Goal: Navigation & Orientation: Find specific page/section

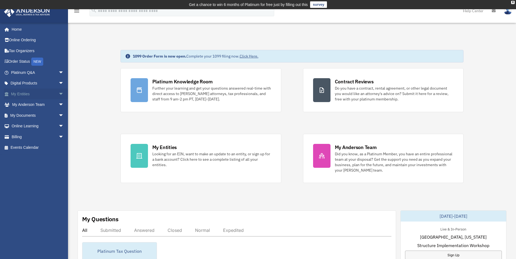
click at [23, 94] on link "My Entities arrow_drop_down" at bounding box center [38, 94] width 68 height 11
click at [51, 93] on link "My Entities arrow_drop_down" at bounding box center [38, 94] width 68 height 11
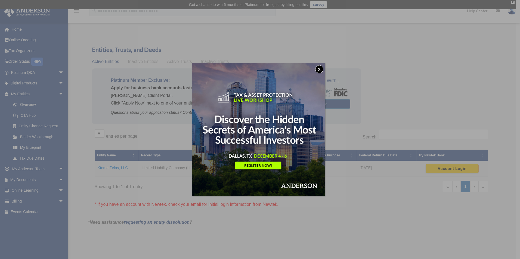
click at [320, 68] on button "x" at bounding box center [319, 69] width 8 height 8
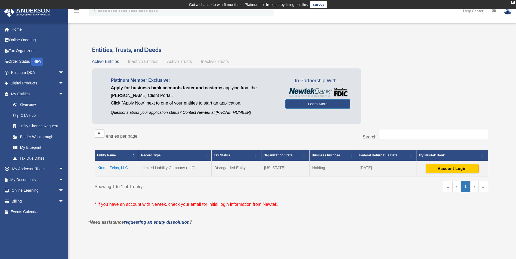
click at [122, 168] on td "Ktema Zelos, LLC" at bounding box center [117, 168] width 44 height 15
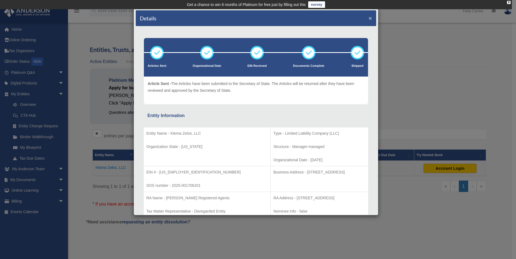
click at [368, 19] on button "×" at bounding box center [370, 18] width 4 height 6
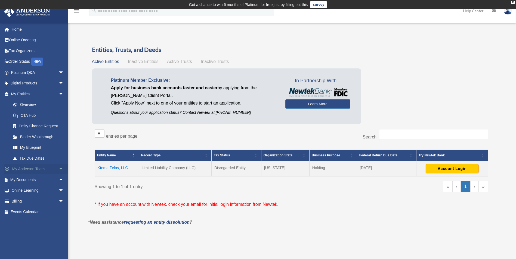
click at [58, 170] on span "arrow_drop_down" at bounding box center [63, 169] width 11 height 11
click at [41, 180] on link "My Anderson Team" at bounding box center [40, 180] width 64 height 11
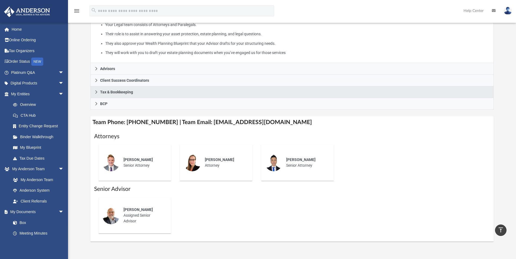
scroll to position [109, 0]
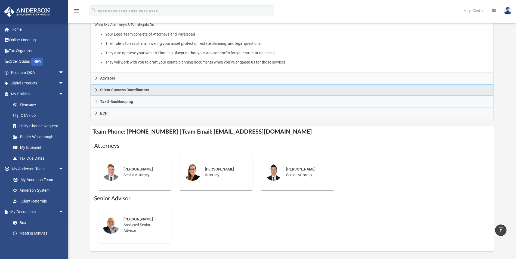
click at [141, 90] on span "Client Success Coordinators" at bounding box center [124, 90] width 49 height 4
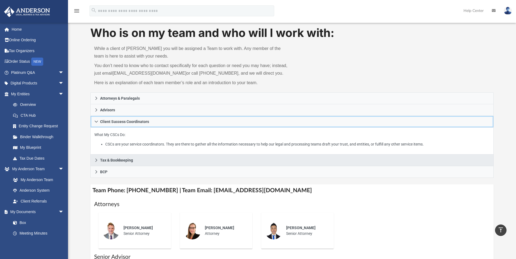
scroll to position [0, 0]
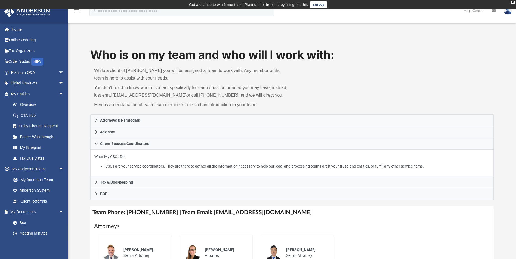
click at [391, 113] on div "Who is on my team and who will I work with: While a client of Anderson you will…" at bounding box center [291, 80] width 403 height 67
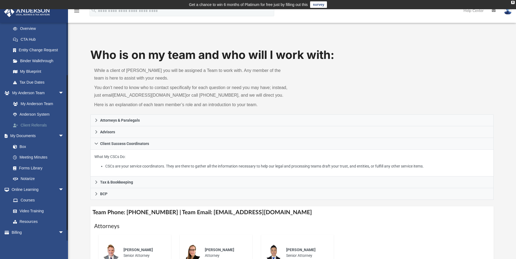
scroll to position [85, 0]
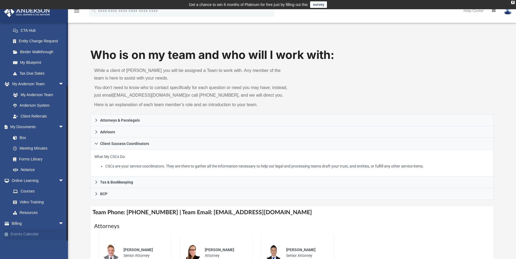
click at [26, 235] on link "Events Calendar" at bounding box center [38, 234] width 68 height 11
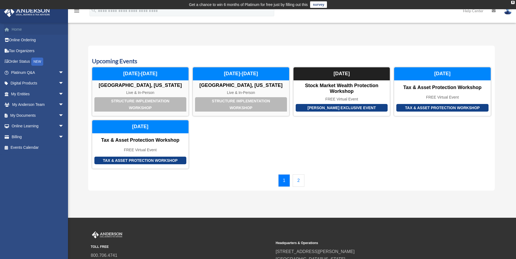
click at [24, 29] on link "Home" at bounding box center [38, 29] width 68 height 11
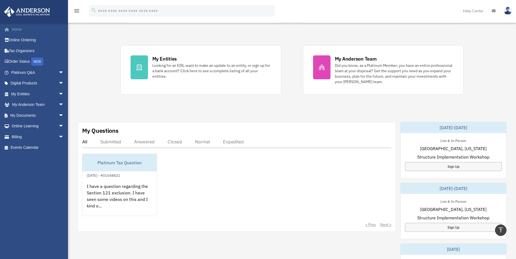
scroll to position [82, 0]
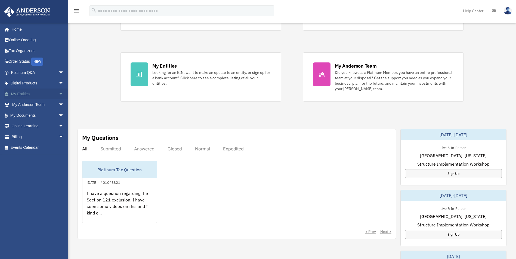
click at [58, 94] on span "arrow_drop_down" at bounding box center [63, 94] width 11 height 11
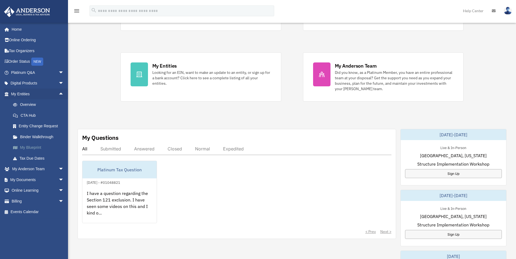
click at [38, 147] on link "My Blueprint" at bounding box center [40, 147] width 64 height 11
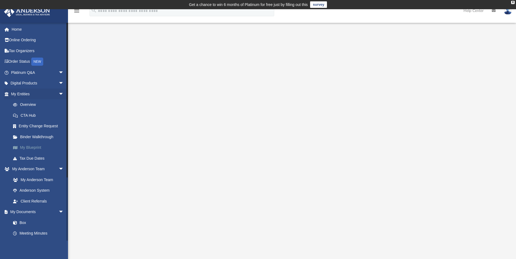
click at [33, 147] on link "My Blueprint" at bounding box center [40, 147] width 64 height 11
click at [509, 11] on img at bounding box center [507, 11] width 8 height 8
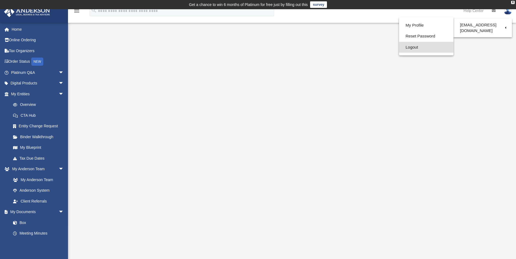
click at [413, 48] on link "Logout" at bounding box center [426, 47] width 54 height 11
